Goal: Information Seeking & Learning: Find specific page/section

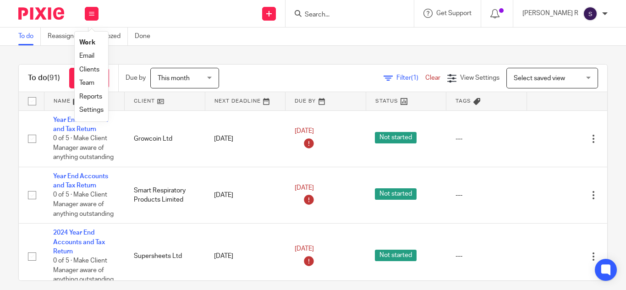
click at [88, 71] on link "Clients" at bounding box center [89, 69] width 20 height 6
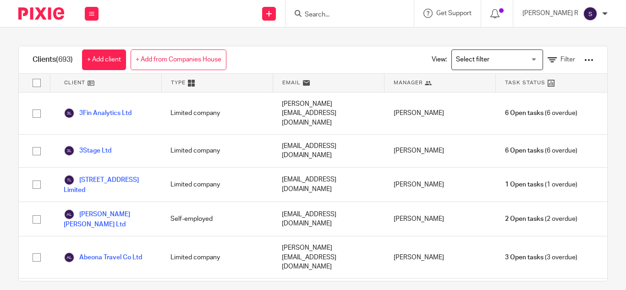
click at [342, 16] on input "Search" at bounding box center [345, 15] width 82 height 8
type input "cli"
click at [354, 34] on div "Clients (693) + Add client + Add from Companies House View: Loading... Filter C…" at bounding box center [313, 158] width 626 height 262
click at [364, 49] on div "Clients (693) + Add client + Add from Companies House View: Loading... Filter" at bounding box center [313, 59] width 588 height 27
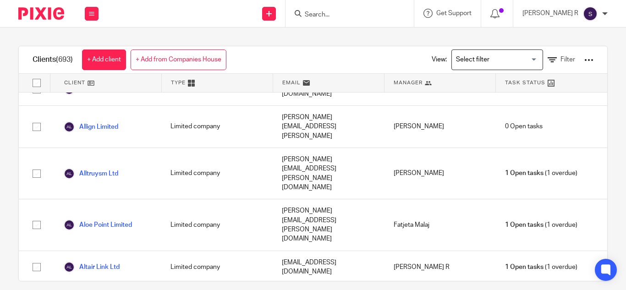
scroll to position [773, 0]
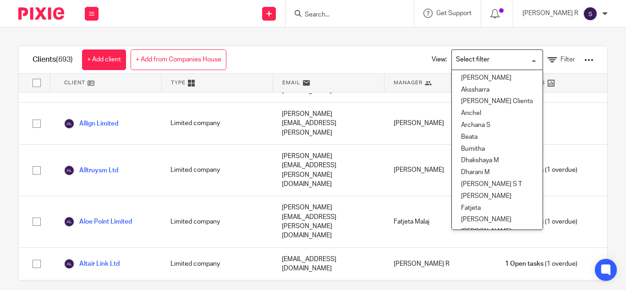
click at [461, 58] on input "Search for option" at bounding box center [494, 60] width 85 height 16
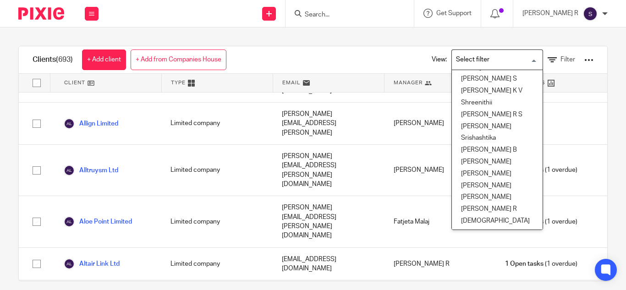
click at [465, 203] on li "[PERSON_NAME] R" at bounding box center [497, 209] width 91 height 12
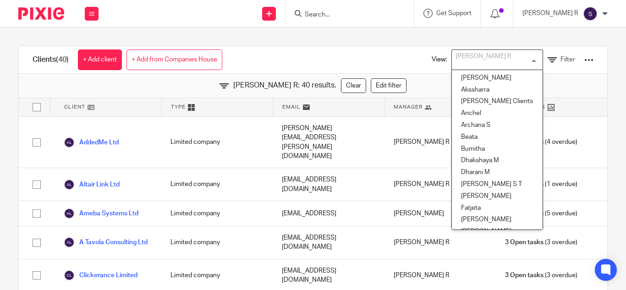
scroll to position [421, 0]
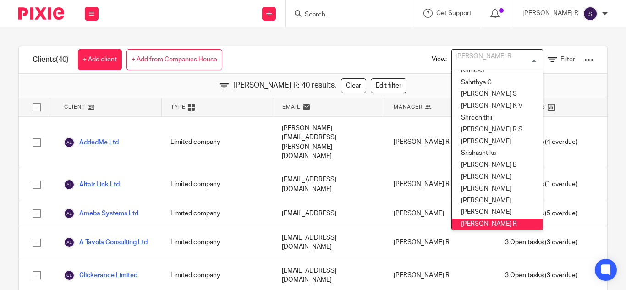
click at [519, 58] on div "Swetha R Loading..." at bounding box center [497, 59] width 92 height 21
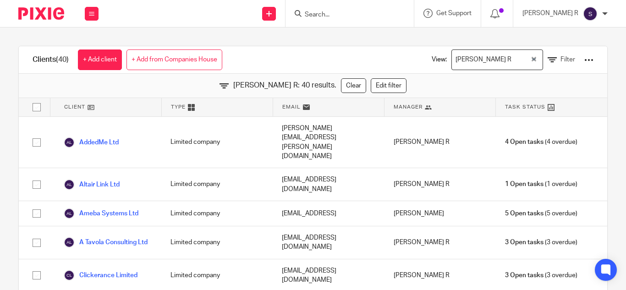
click at [343, 16] on input "Search" at bounding box center [345, 15] width 82 height 8
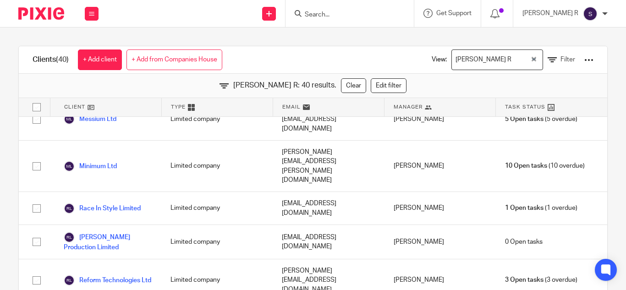
scroll to position [929, 0]
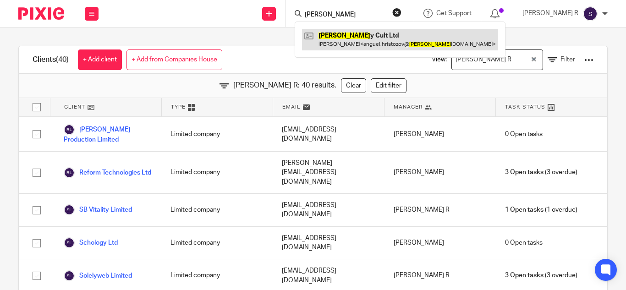
type input "clide"
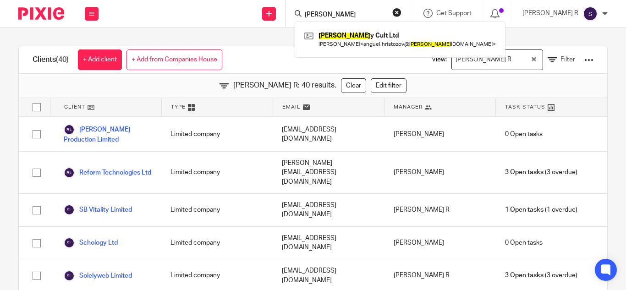
click at [259, 28] on div "Clients (40) + Add client + Add from Companies House View: Swetha R Loading... …" at bounding box center [313, 158] width 626 height 262
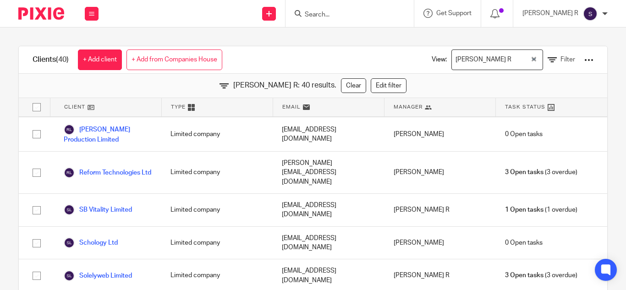
click at [346, 15] on input "Search" at bounding box center [345, 15] width 82 height 8
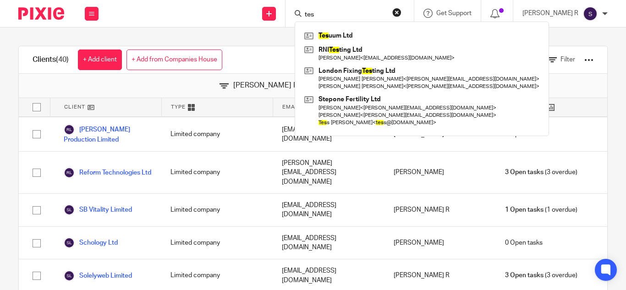
type input "test"
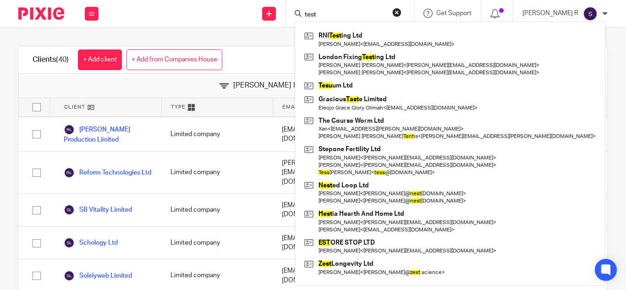
click at [350, 19] on input "test" at bounding box center [345, 15] width 82 height 8
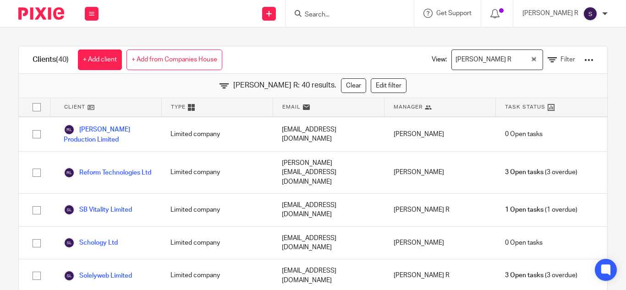
scroll to position [533, 0]
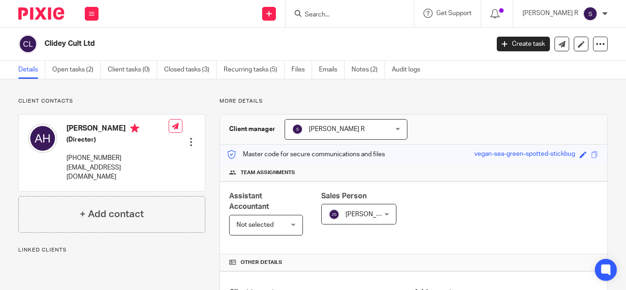
scroll to position [93, 0]
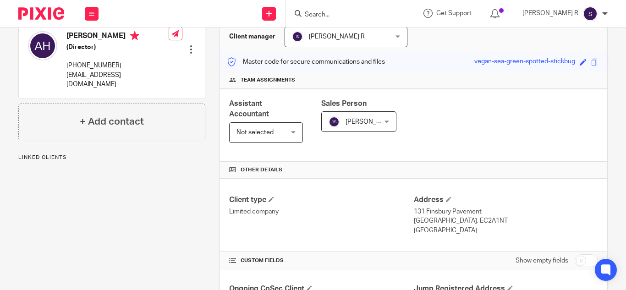
click at [275, 129] on span "Not selected" at bounding box center [262, 132] width 53 height 19
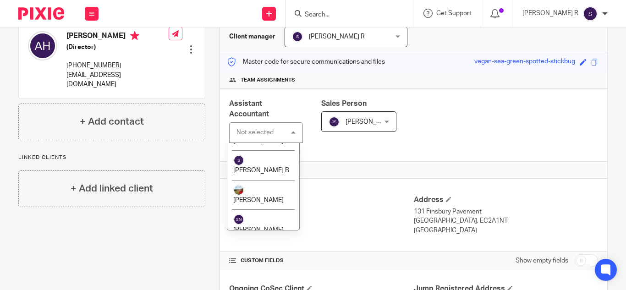
scroll to position [2194, 0]
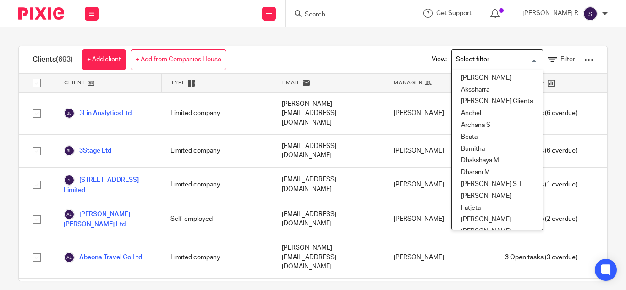
click at [489, 55] on input "Search for option" at bounding box center [494, 60] width 85 height 16
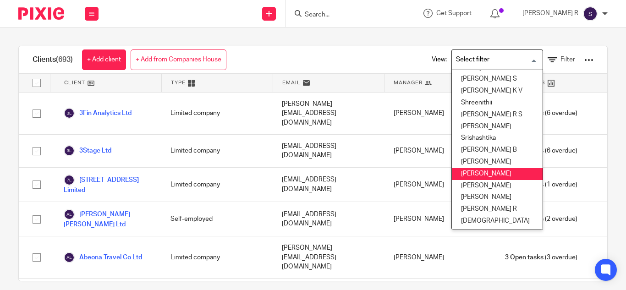
scroll to position [10, 0]
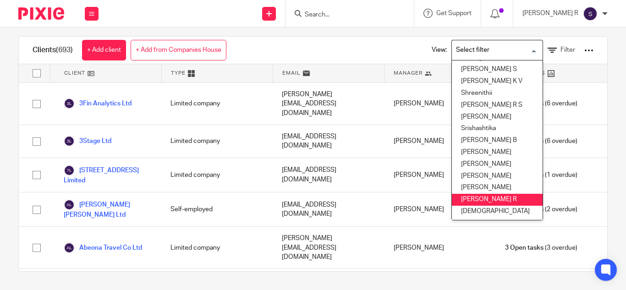
click at [466, 196] on li "[PERSON_NAME] R" at bounding box center [497, 200] width 91 height 12
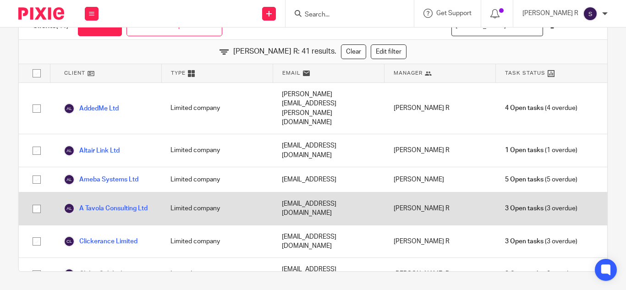
scroll to position [0, 0]
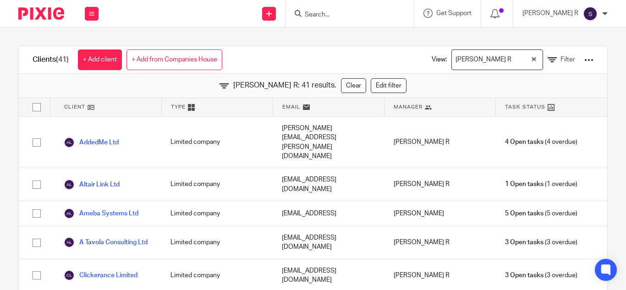
click at [581, 58] on div "View: Swetha R Loading... Filter" at bounding box center [505, 59] width 203 height 27
click at [584, 58] on div at bounding box center [588, 59] width 9 height 9
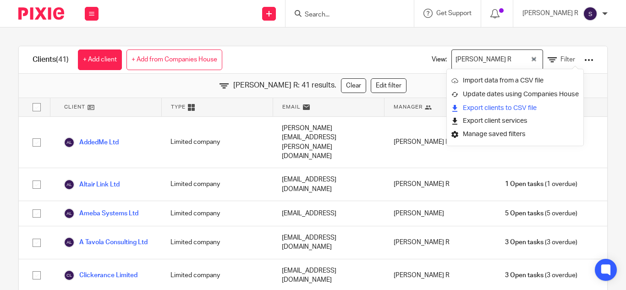
click at [483, 109] on link "Export clients to CSV file" at bounding box center [514, 108] width 127 height 14
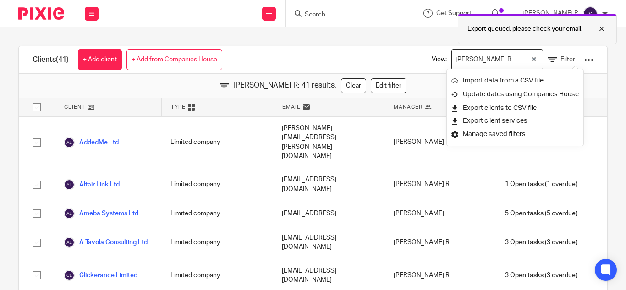
click at [605, 29] on div at bounding box center [594, 28] width 25 height 11
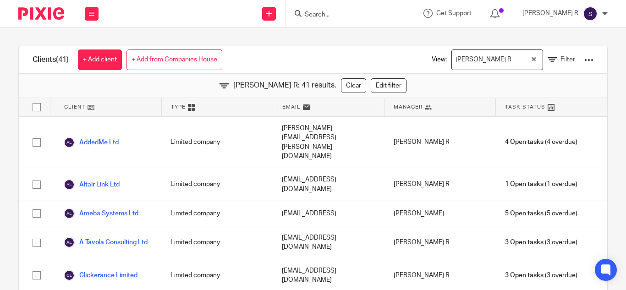
click at [344, 11] on input "Search" at bounding box center [345, 15] width 82 height 8
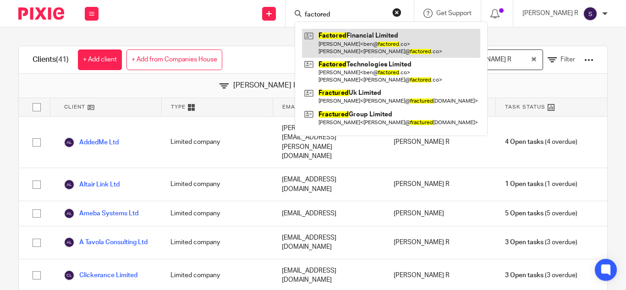
type input "factored"
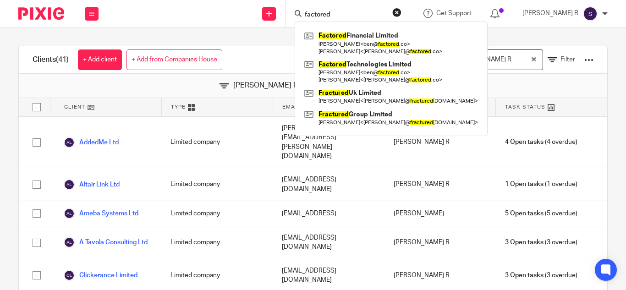
click at [288, 38] on div "Clients (41) + Add client + Add from Companies House View: Swetha R Loading... …" at bounding box center [313, 158] width 626 height 262
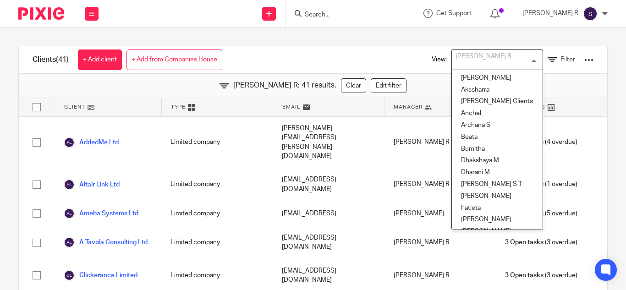
click at [521, 59] on div "Swetha R Loading..." at bounding box center [497, 59] width 92 height 21
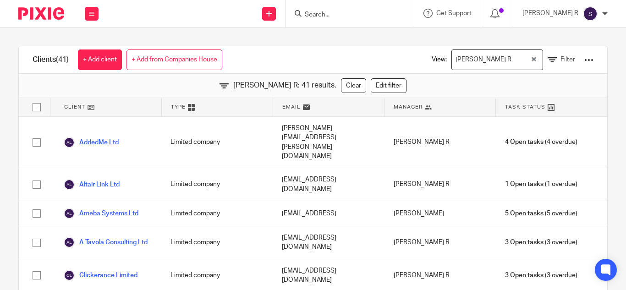
click at [367, 51] on div "Clients (41) + Add client + Add from Companies House View: Swetha R Loading... …" at bounding box center [313, 59] width 588 height 27
click at [531, 56] on button "Clear Selected" at bounding box center [533, 59] width 5 height 7
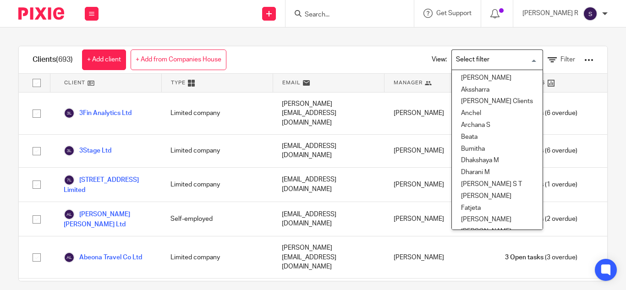
click at [517, 58] on input "Search for option" at bounding box center [494, 60] width 85 height 16
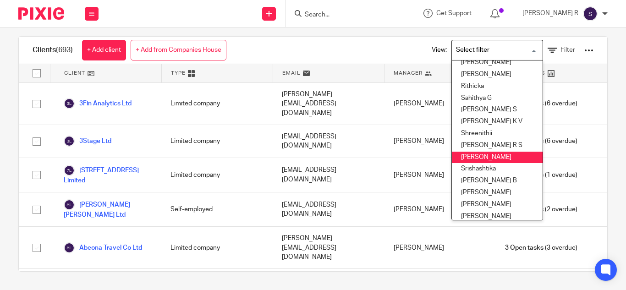
scroll to position [395, 0]
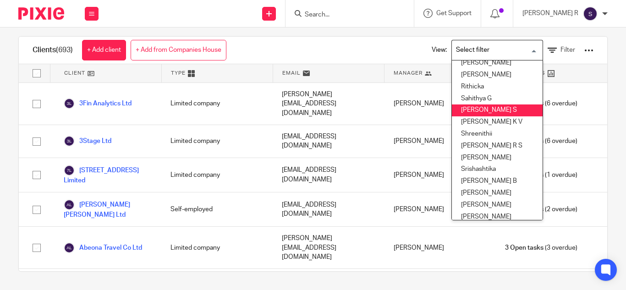
click at [466, 107] on li "[PERSON_NAME] S" at bounding box center [497, 110] width 91 height 12
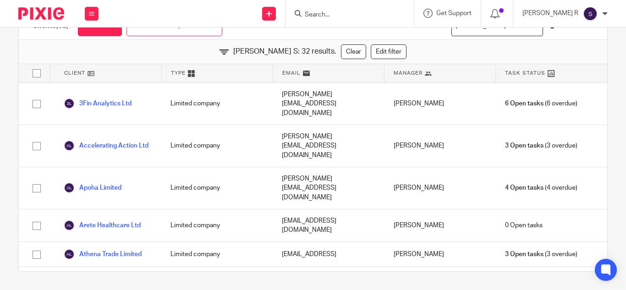
scroll to position [0, 0]
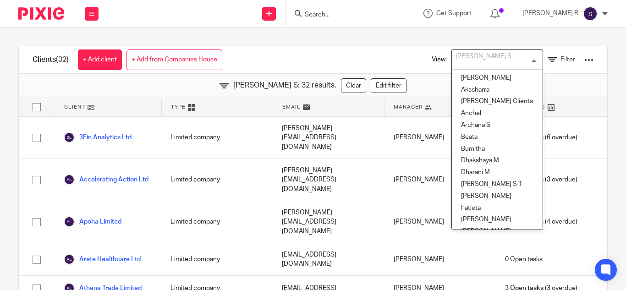
click at [518, 60] on div "Santhosh S Loading..." at bounding box center [497, 59] width 92 height 21
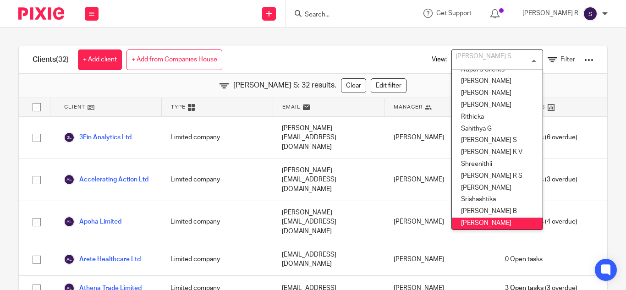
scroll to position [372, 0]
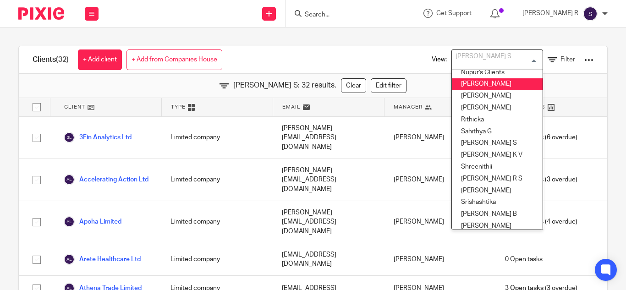
click at [468, 87] on li "Priyadharshini Damodharan" at bounding box center [497, 84] width 91 height 12
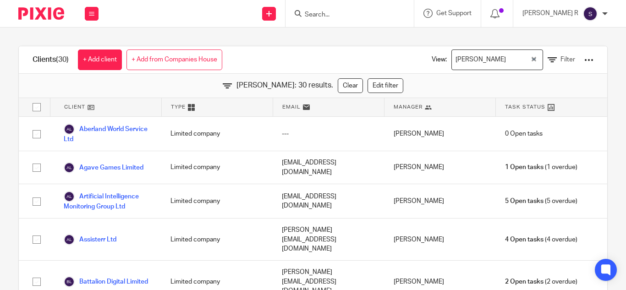
click at [332, 45] on div "Clients (30) + Add client + Add from Companies House View: Priyadharshini Damod…" at bounding box center [313, 158] width 626 height 262
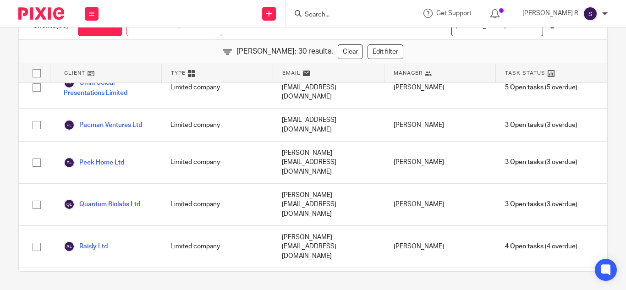
scroll to position [0, 0]
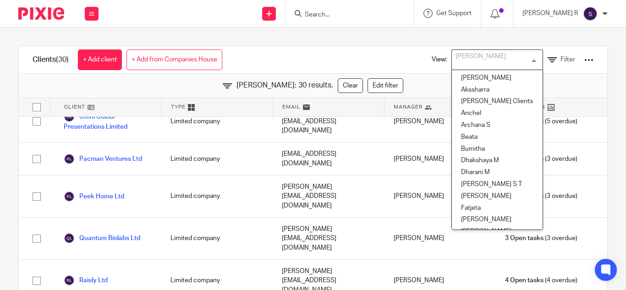
click at [518, 60] on div "Priyadharshini Damodharan Loading..." at bounding box center [497, 59] width 92 height 21
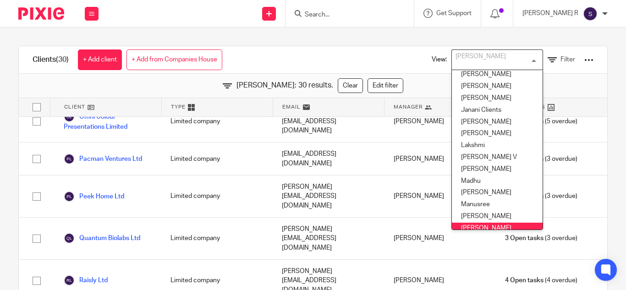
scroll to position [181, 0]
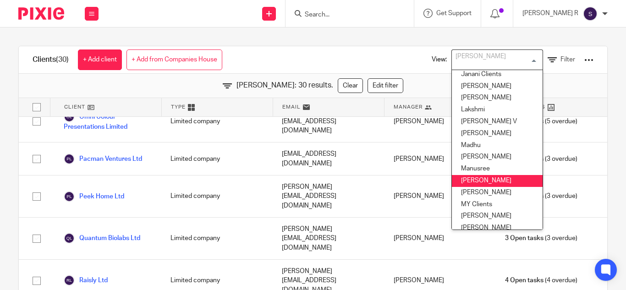
click at [470, 179] on li "Mithun" at bounding box center [497, 181] width 91 height 12
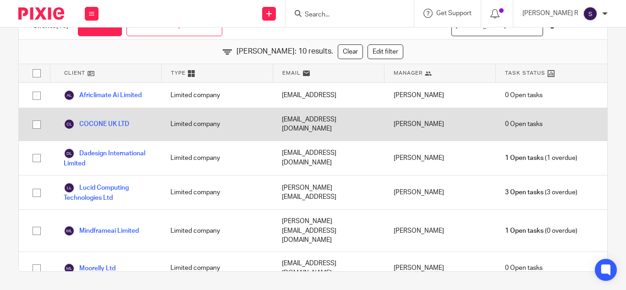
scroll to position [0, 0]
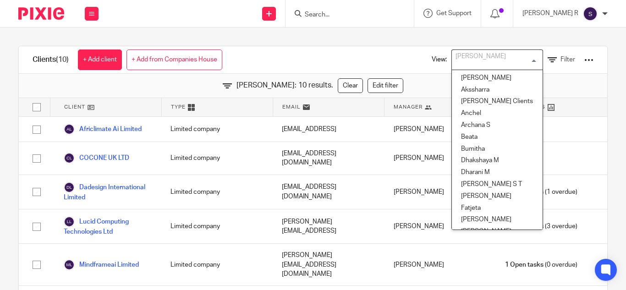
click at [522, 59] on div "Mithun Loading..." at bounding box center [497, 59] width 92 height 21
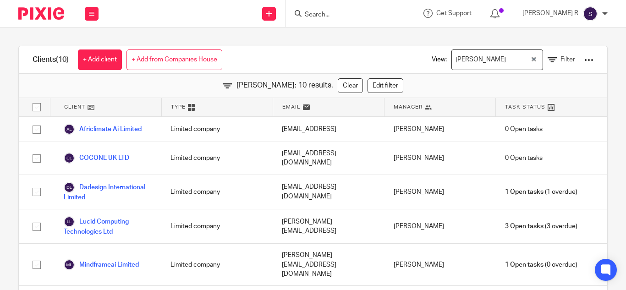
click at [373, 32] on div "Clients (10) + Add client + Add from Companies House View: Mithun Loading... Fi…" at bounding box center [313, 158] width 626 height 262
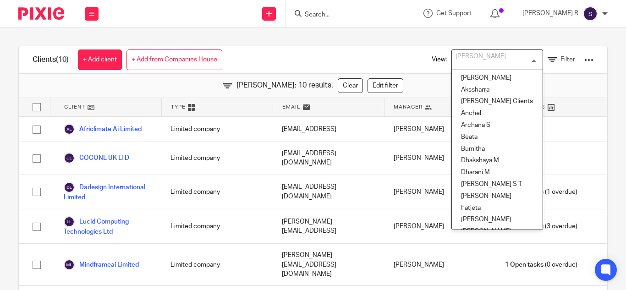
click at [515, 56] on input "Search for option" at bounding box center [494, 60] width 85 height 16
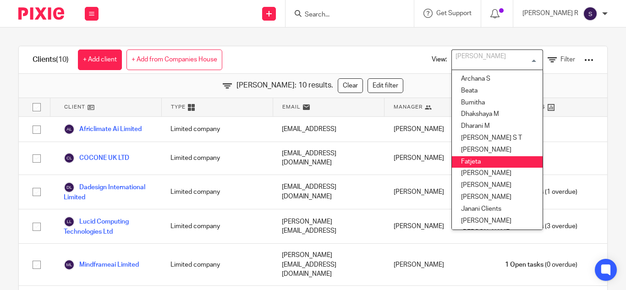
scroll to position [0, 0]
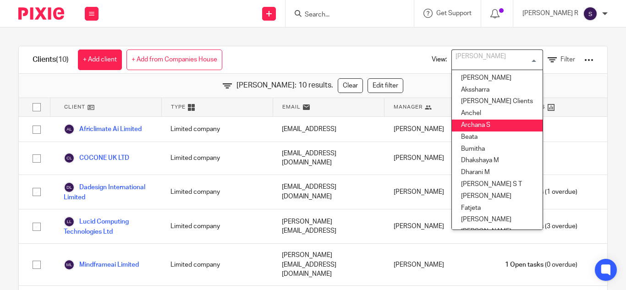
click at [480, 125] on li "Archana S" at bounding box center [497, 126] width 91 height 12
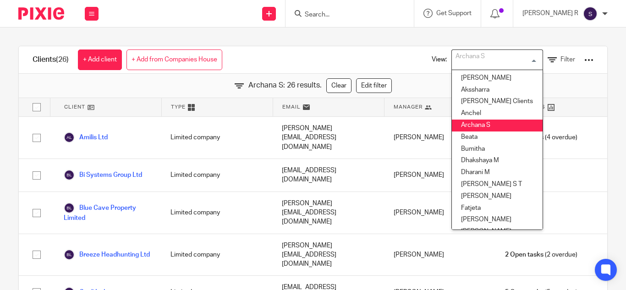
click at [521, 59] on div "Archana S Loading..." at bounding box center [497, 59] width 92 height 21
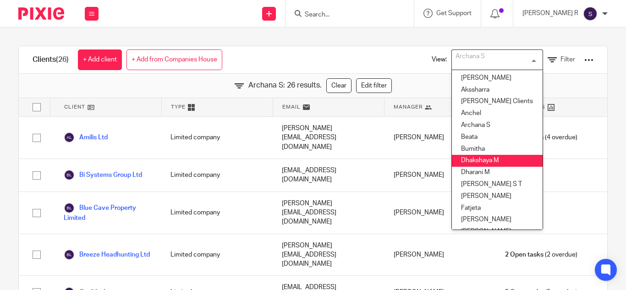
click at [480, 161] on li "Dhakshaya M" at bounding box center [497, 161] width 91 height 12
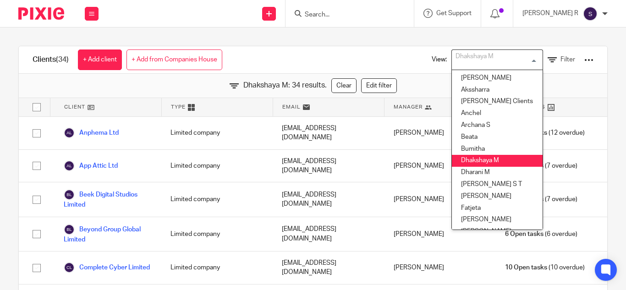
click at [518, 58] on div "Dhakshaya M Loading..." at bounding box center [497, 59] width 92 height 21
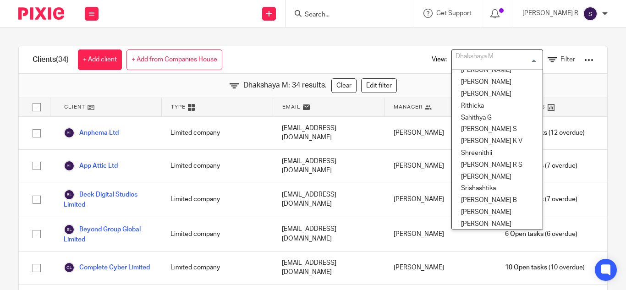
scroll to position [387, 0]
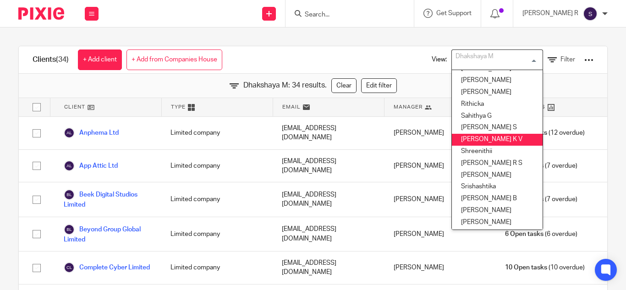
click at [484, 141] on li "[PERSON_NAME] K V" at bounding box center [497, 140] width 91 height 12
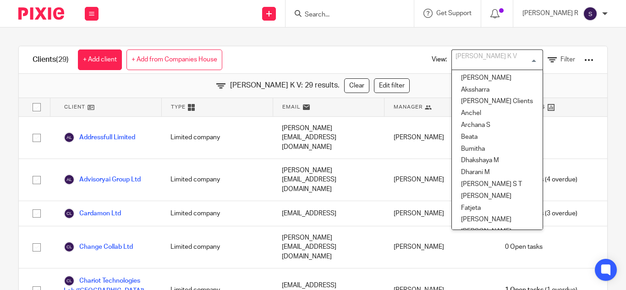
scroll to position [303, 0]
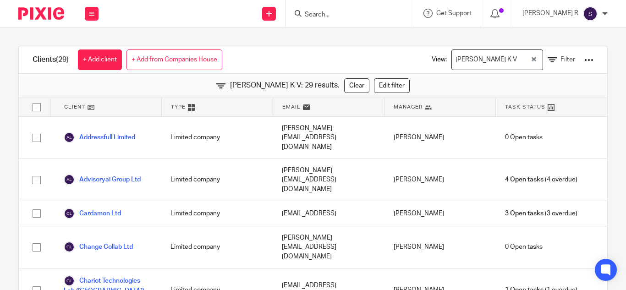
click at [376, 41] on div "Clients (29) + Add client + Add from Companies House View: Shobana K V Loading.…" at bounding box center [313, 158] width 626 height 262
click at [531, 57] on icon "Clear Selected" at bounding box center [533, 59] width 5 height 5
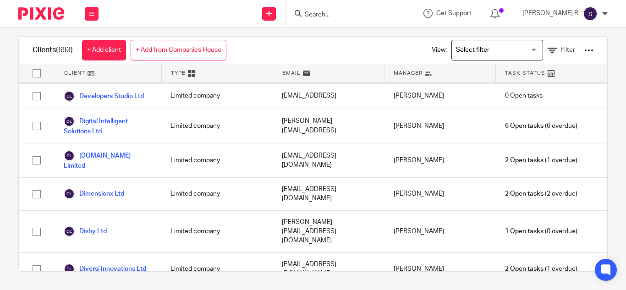
scroll to position [6483, 0]
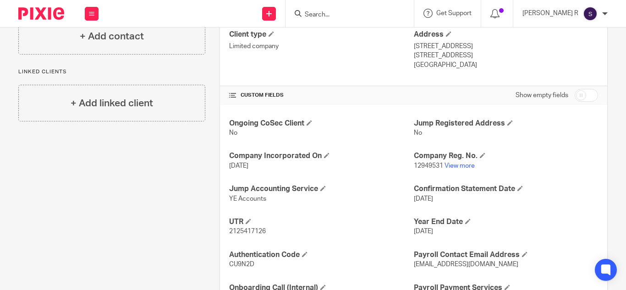
scroll to position [258, 0]
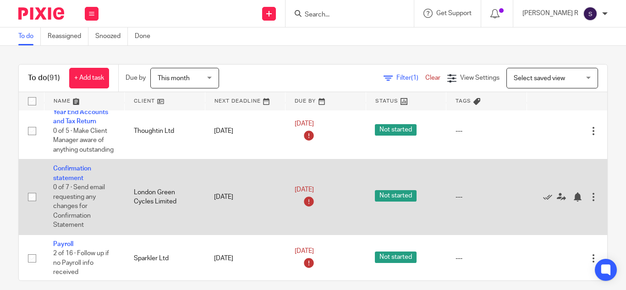
scroll to position [4671, 0]
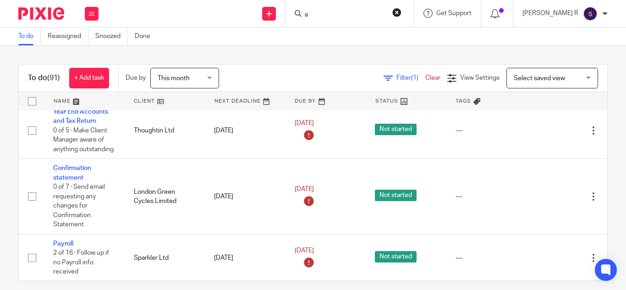
click at [358, 15] on input "s" at bounding box center [345, 15] width 82 height 8
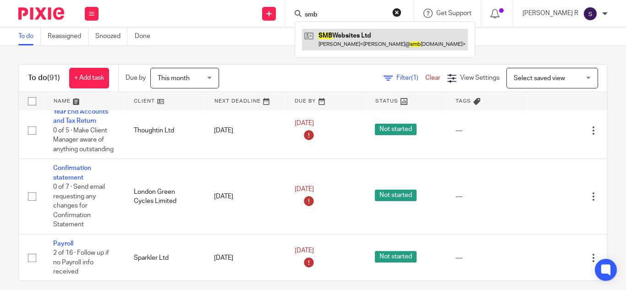
type input "smb"
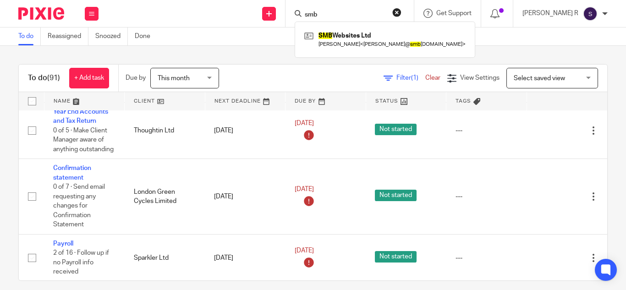
click at [297, 42] on div "To do Reassigned Snoozed Done" at bounding box center [313, 36] width 626 height 18
click at [337, 13] on input "Search" at bounding box center [345, 15] width 82 height 8
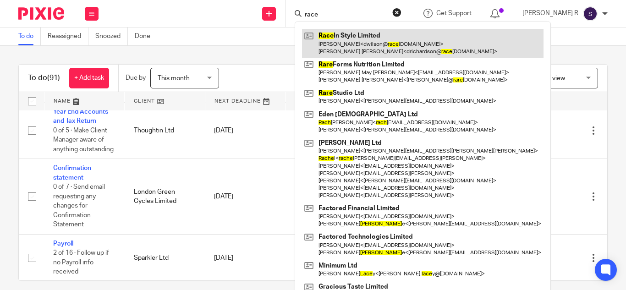
type input "race"
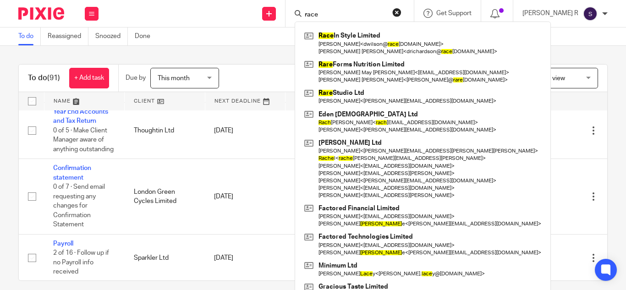
click at [256, 60] on div "To do (91) + Add task Due by This month This month Today Tomorrow This week Nex…" at bounding box center [313, 168] width 626 height 244
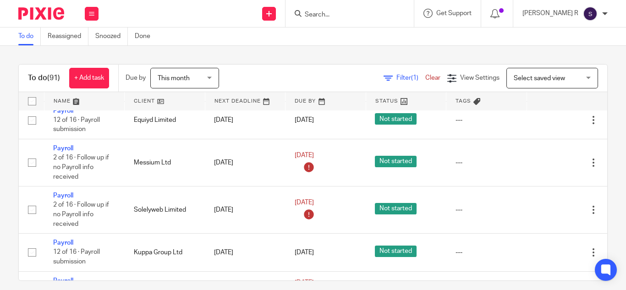
scroll to position [5227, 0]
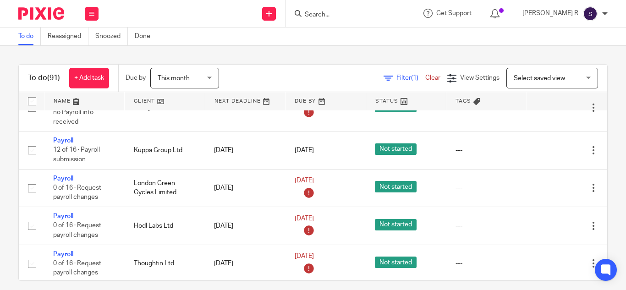
click at [343, 19] on form at bounding box center [353, 13] width 98 height 11
click at [343, 15] on input "Search" at bounding box center [345, 15] width 82 height 8
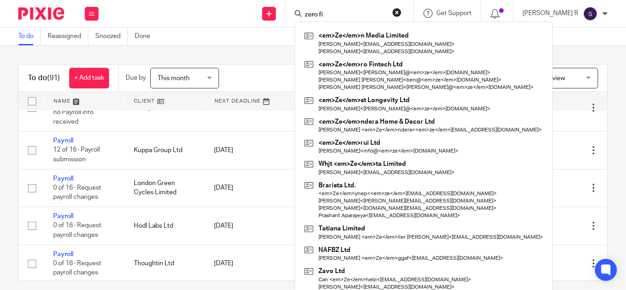
type input "zero fin"
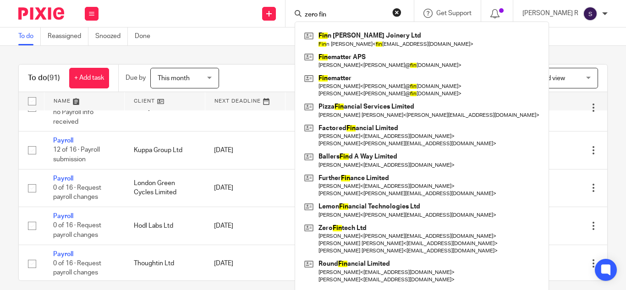
drag, startPoint x: 368, startPoint y: 11, endPoint x: 310, endPoint y: 18, distance: 58.6
click at [310, 18] on div "Send new email Create task Add client zero fin Fin n Higgins Joinery Ltd Fin n …" at bounding box center [367, 13] width 518 height 27
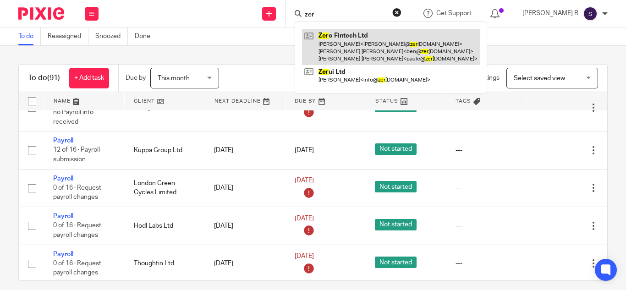
type input "zer"
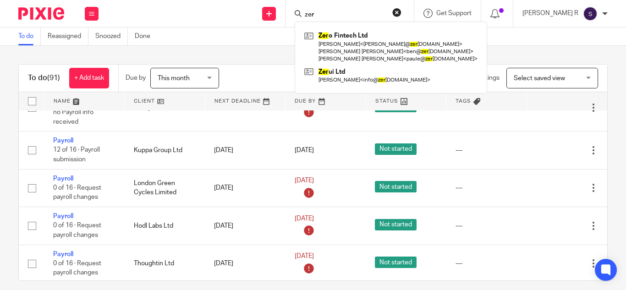
click at [276, 44] on div "To do Reassigned Snoozed Done" at bounding box center [313, 36] width 626 height 18
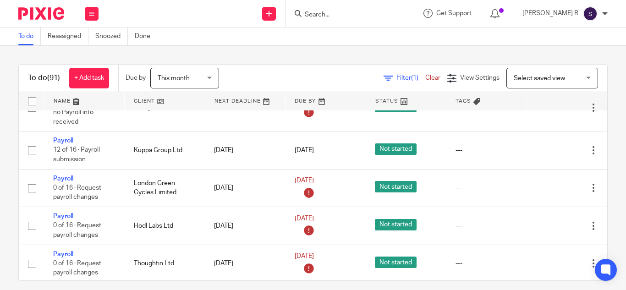
click at [388, 45] on div "To do Reassigned Snoozed Done" at bounding box center [313, 36] width 626 height 18
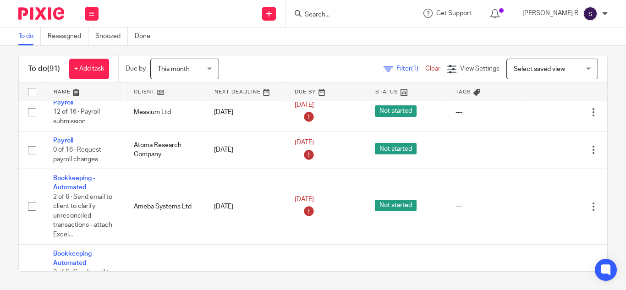
scroll to position [3146, 0]
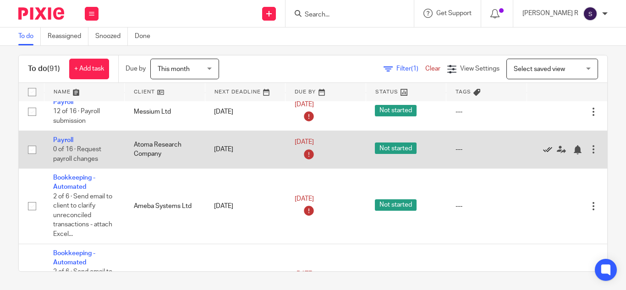
click at [543, 147] on icon at bounding box center [547, 149] width 9 height 9
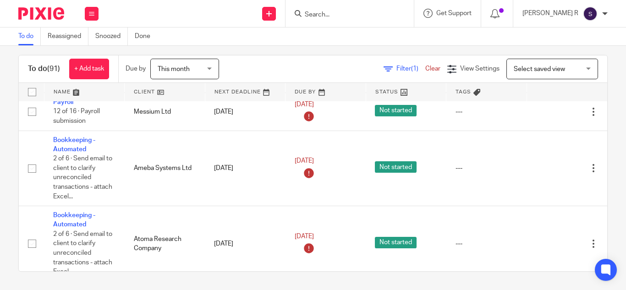
click at [338, 14] on input "Search" at bounding box center [345, 15] width 82 height 8
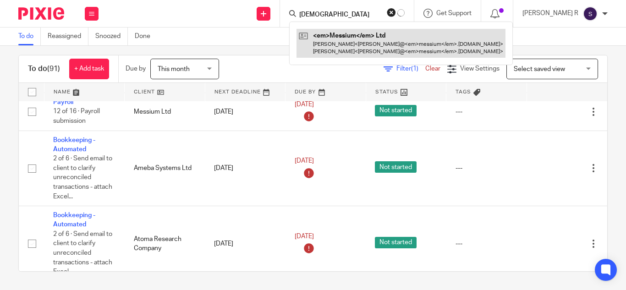
type input "messium"
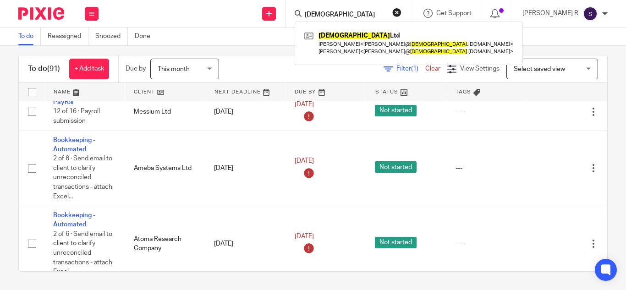
click at [280, 46] on div "To do (91) + Add task Due by This month This month Today Tomorrow This week Nex…" at bounding box center [313, 168] width 626 height 244
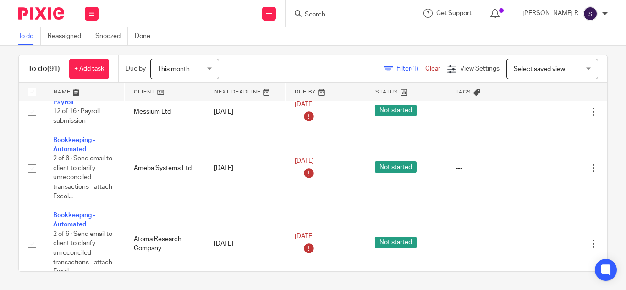
click at [376, 36] on div "To do Reassigned Snoozed Done" at bounding box center [313, 36] width 626 height 18
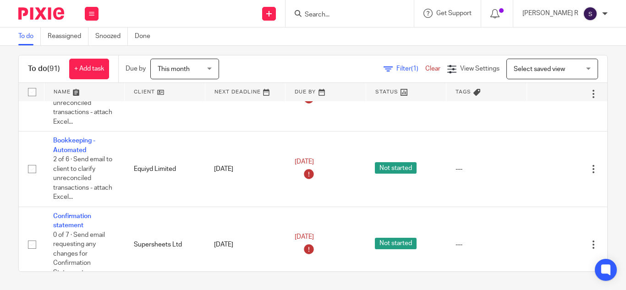
scroll to position [929, 0]
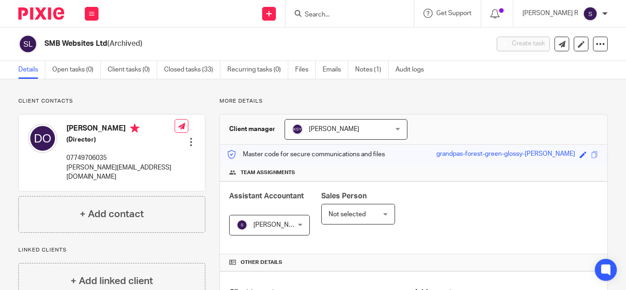
click at [340, 15] on input "Search" at bounding box center [345, 15] width 82 height 8
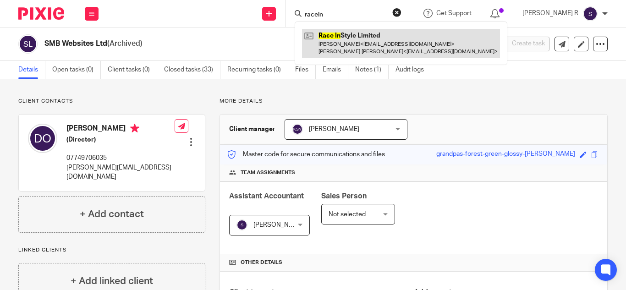
type input "racein"
click at [375, 54] on link at bounding box center [401, 43] width 198 height 28
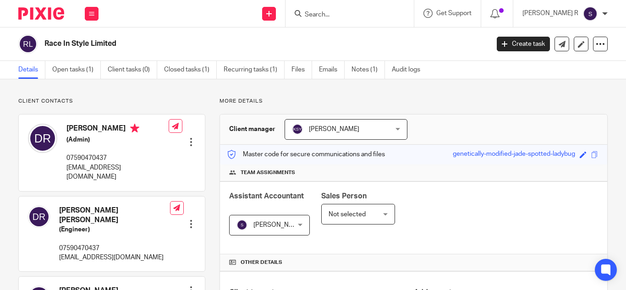
scroll to position [14, 0]
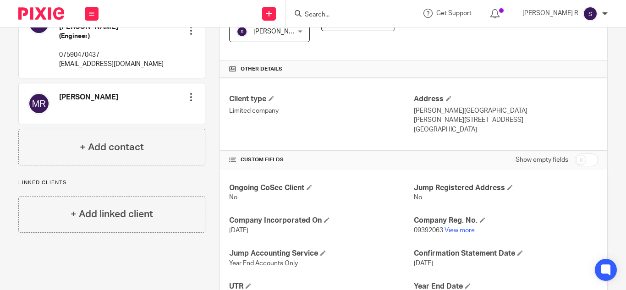
scroll to position [209, 0]
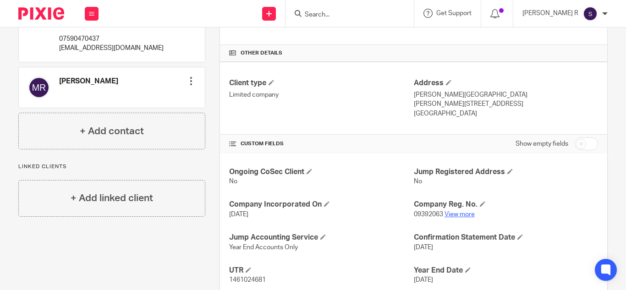
click at [453, 214] on p "09392063 View more" at bounding box center [506, 214] width 184 height 9
click at [453, 214] on link "View more" at bounding box center [459, 214] width 30 height 6
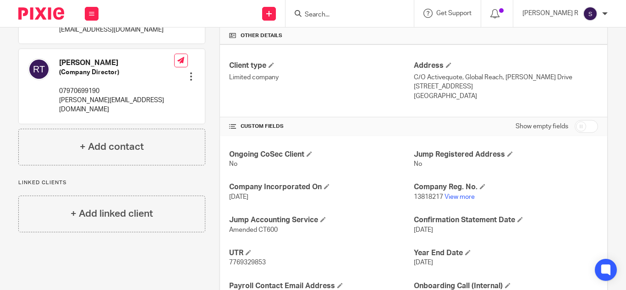
scroll to position [240, 0]
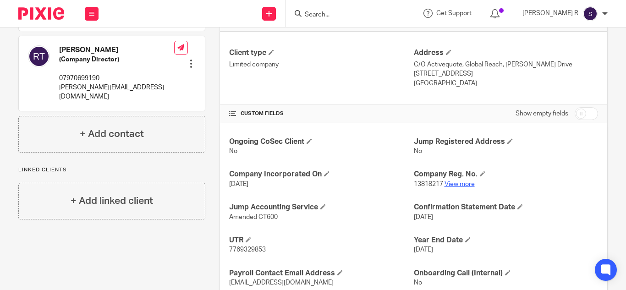
click at [455, 184] on link "View more" at bounding box center [459, 184] width 30 height 6
